Goal: Information Seeking & Learning: Learn about a topic

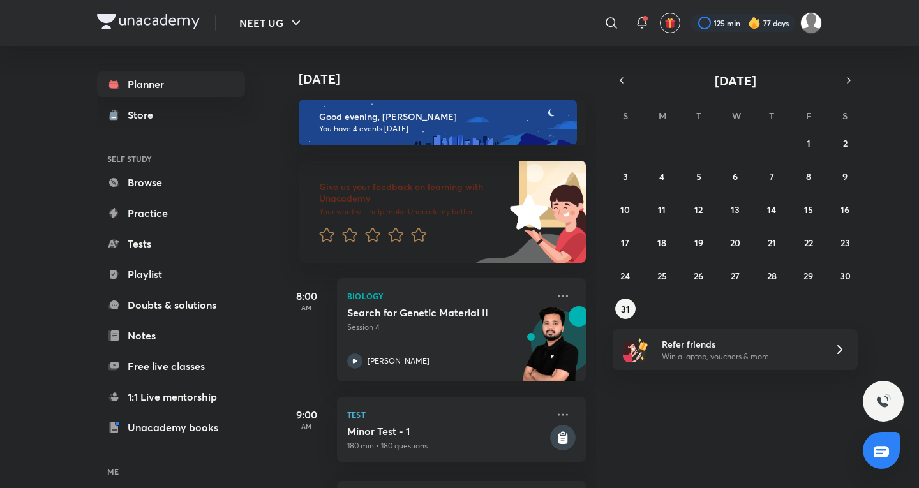
scroll to position [235, 0]
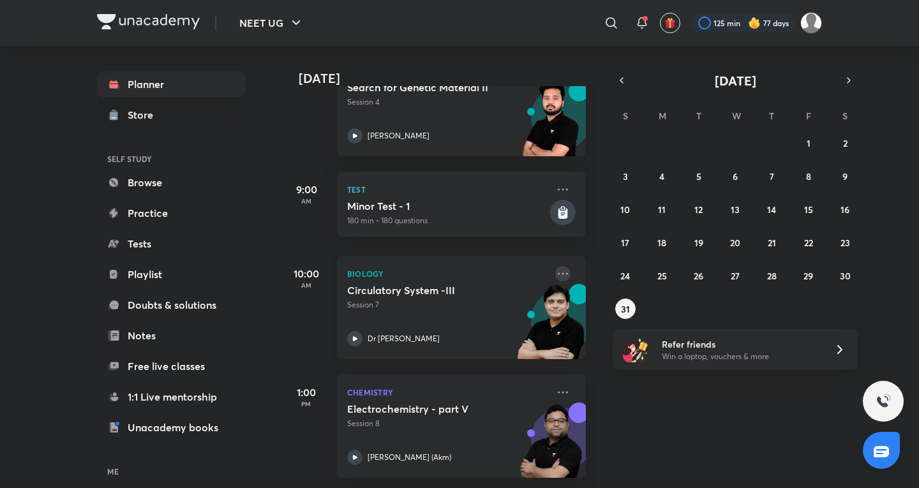
click at [555, 268] on icon at bounding box center [562, 273] width 15 height 15
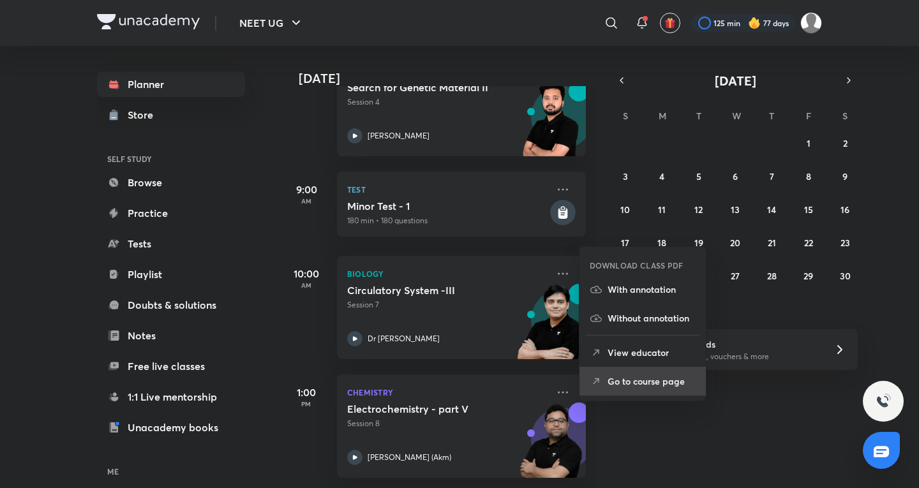
click at [650, 393] on li "Go to course page" at bounding box center [642, 381] width 126 height 29
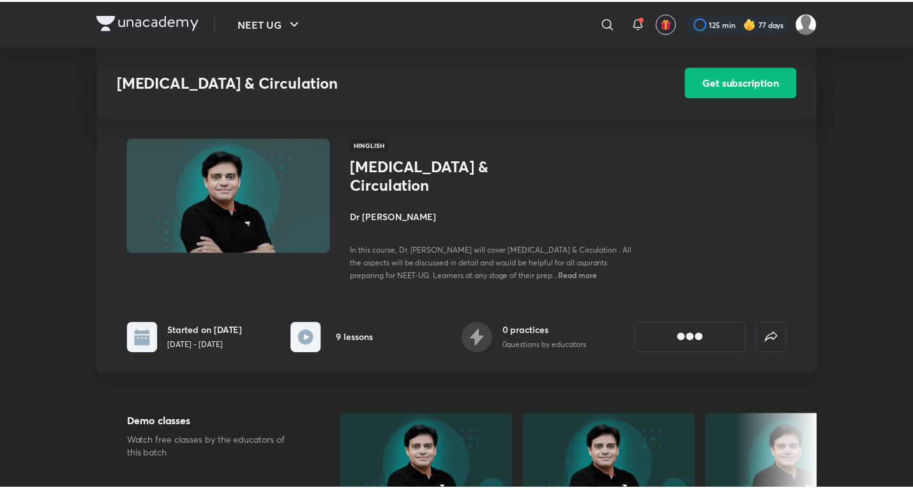
scroll to position [638, 0]
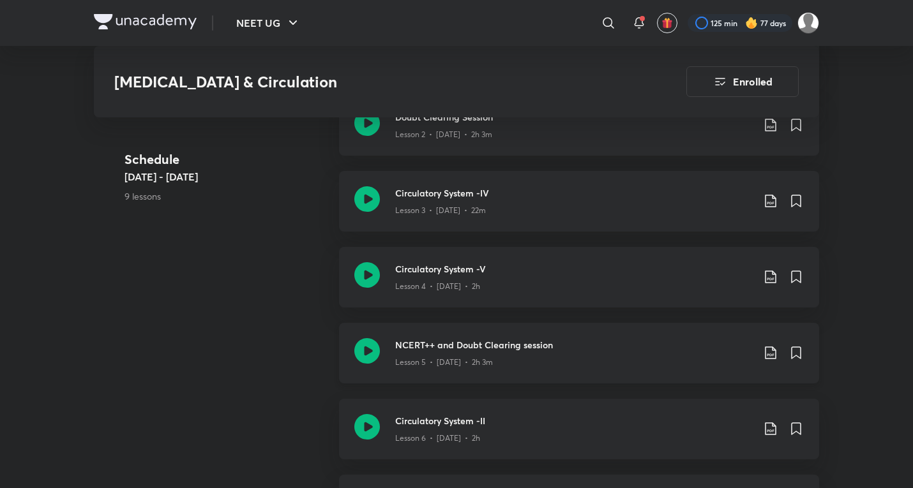
click at [516, 363] on div "NCERT++ and Doubt Clearing session Lesson 5 • [DATE] • 2h 3m" at bounding box center [579, 353] width 480 height 61
